Goal: Download file/media

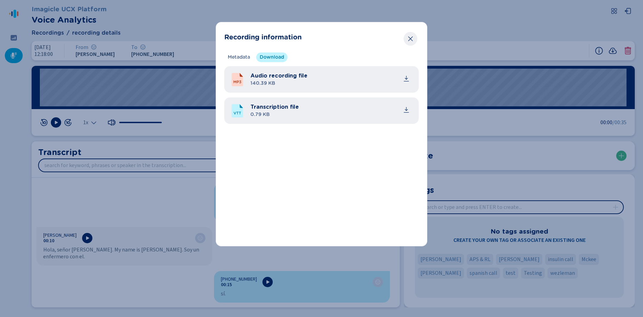
click at [408, 41] on icon "Close" at bounding box center [410, 38] width 7 height 7
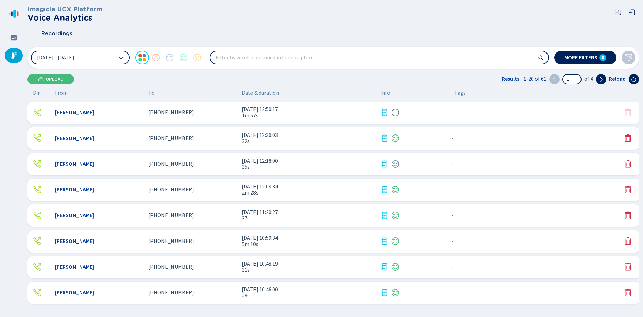
click at [248, 116] on span "1m 57s" at bounding box center [308, 116] width 133 height 6
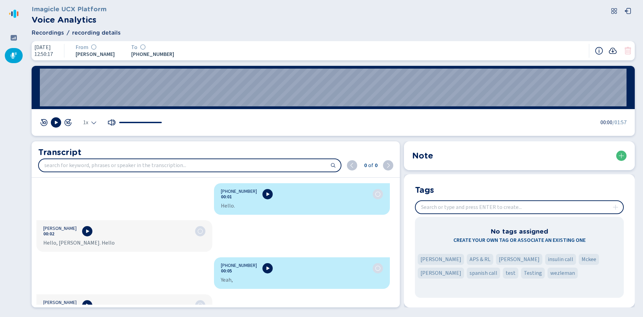
click at [614, 51] on icon at bounding box center [612, 51] width 8 height 8
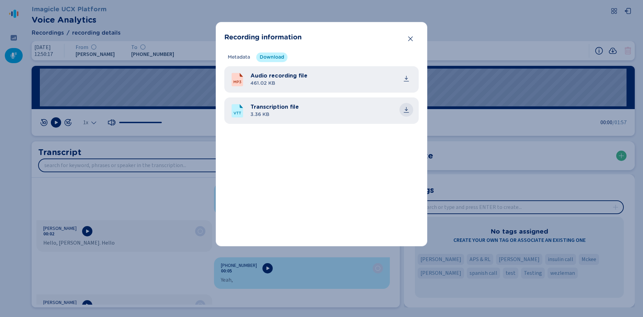
click at [405, 110] on icon "common.download" at bounding box center [406, 109] width 7 height 7
click at [261, 4] on div "Recording information Metadata Download Recording technology Media Forking Call…" at bounding box center [321, 158] width 643 height 317
click at [412, 39] on icon "Close" at bounding box center [410, 38] width 7 height 7
